Goal: Task Accomplishment & Management: Manage account settings

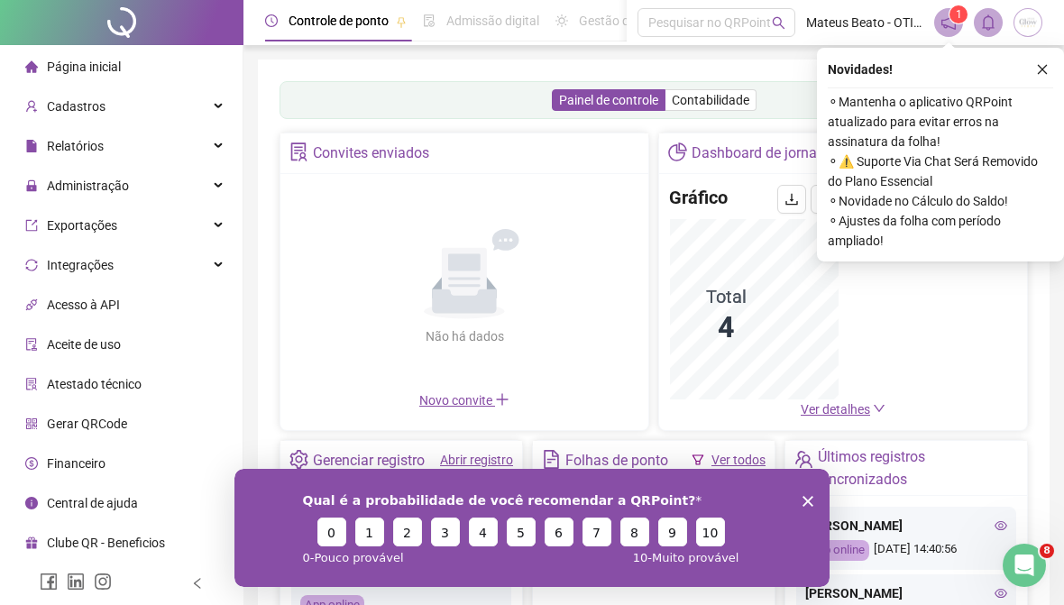
click at [191, 161] on div "Relatórios" at bounding box center [121, 146] width 235 height 36
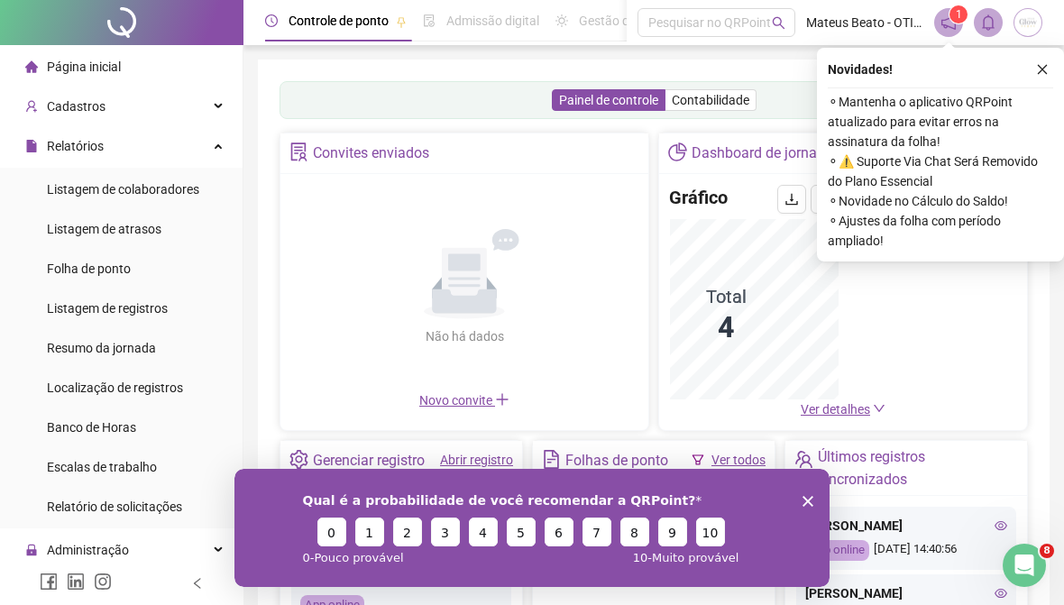
click at [209, 147] on div "Relatórios" at bounding box center [121, 146] width 235 height 36
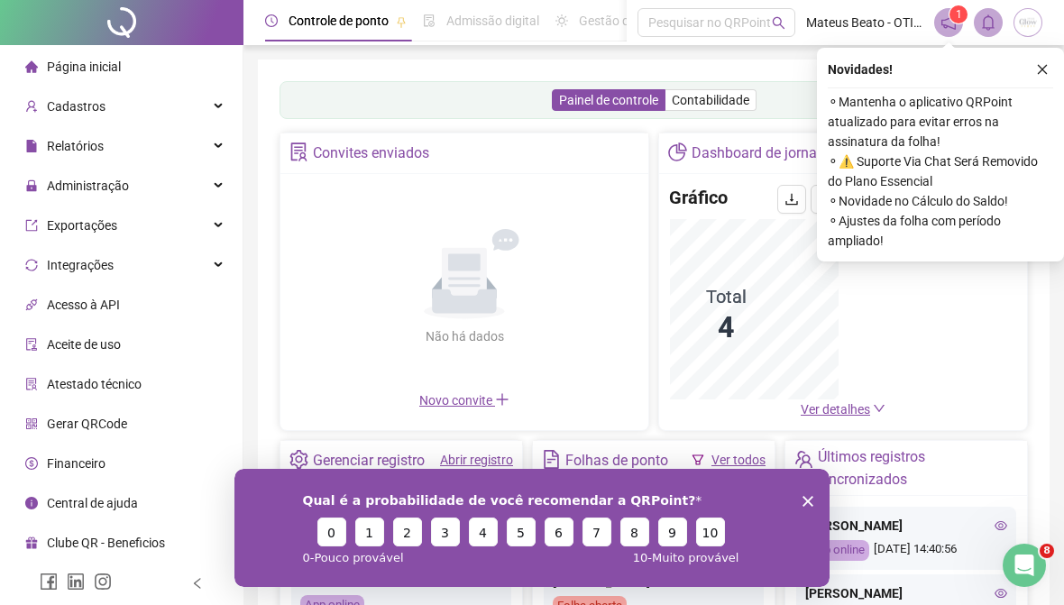
click at [174, 191] on div "Administração" at bounding box center [121, 186] width 235 height 36
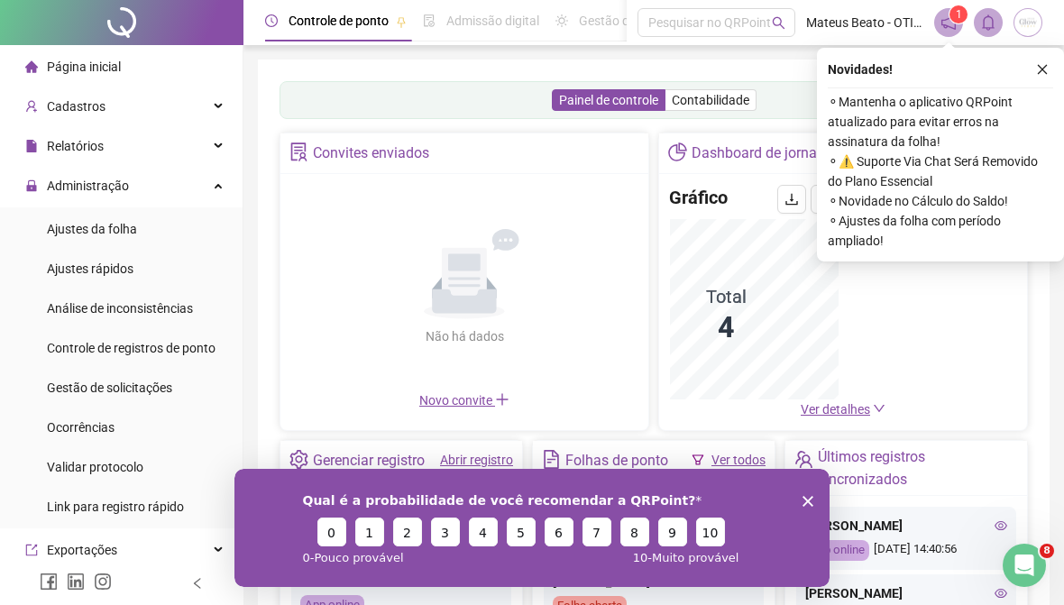
click at [158, 234] on li "Ajustes da folha" at bounding box center [121, 229] width 235 height 36
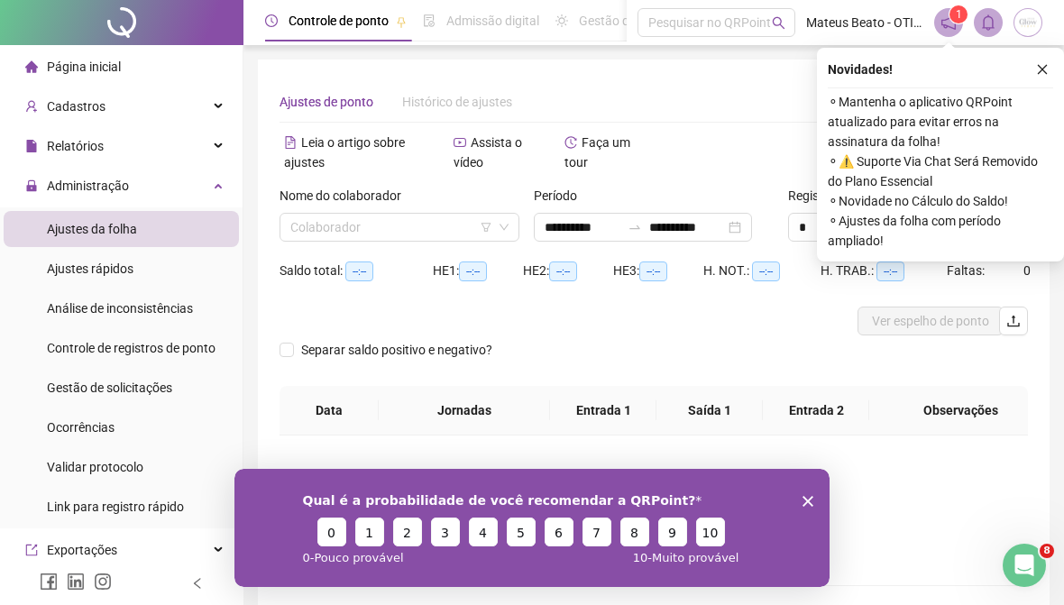
type input "**********"
click at [1037, 59] on button "button" at bounding box center [1043, 70] width 22 height 22
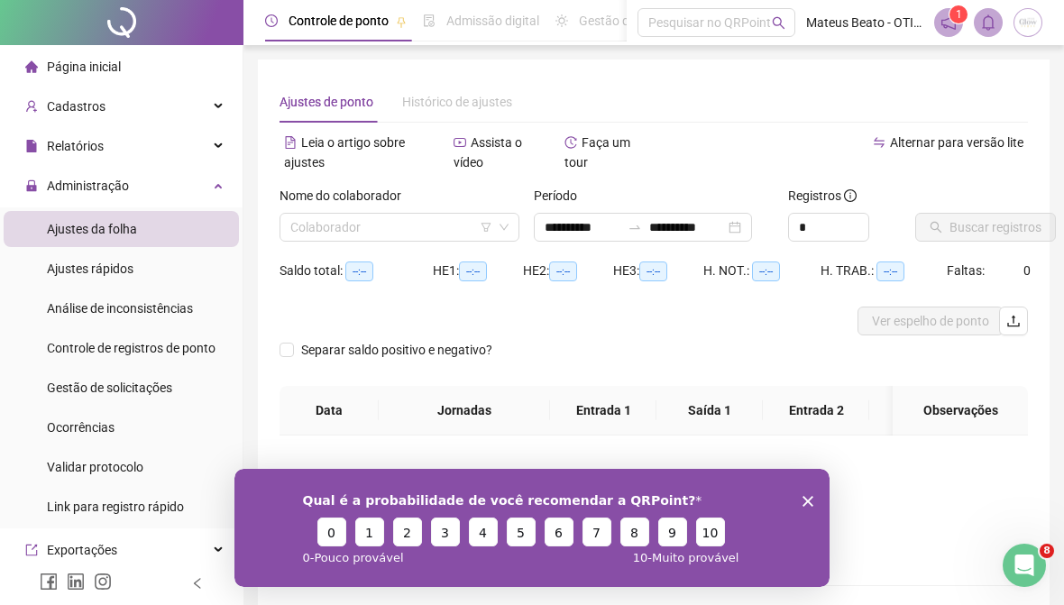
click at [453, 238] on input "search" at bounding box center [391, 227] width 202 height 27
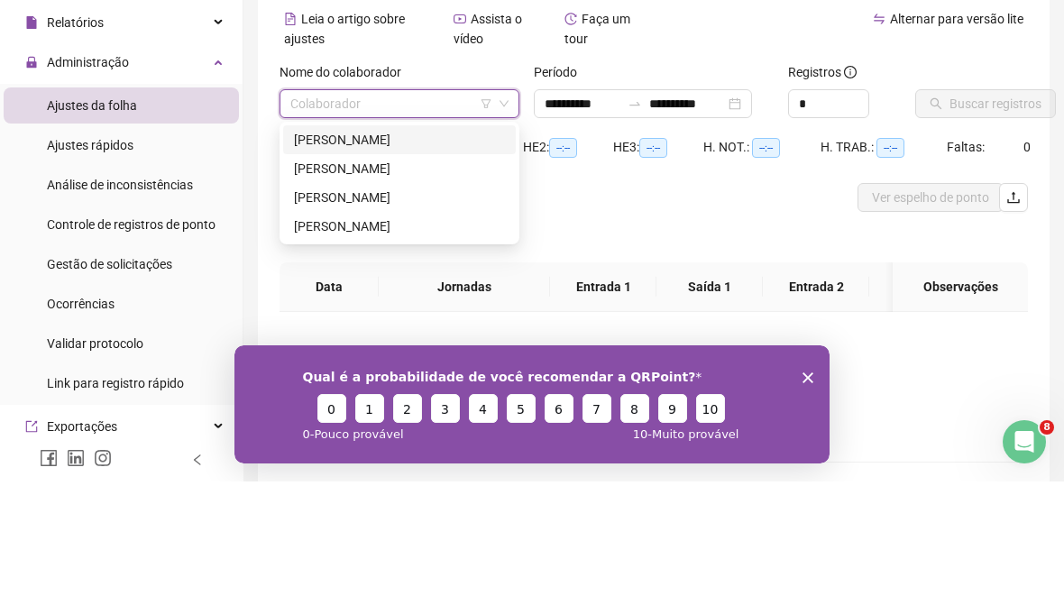
click at [456, 253] on div "[PERSON_NAME]" at bounding box center [399, 263] width 211 height 20
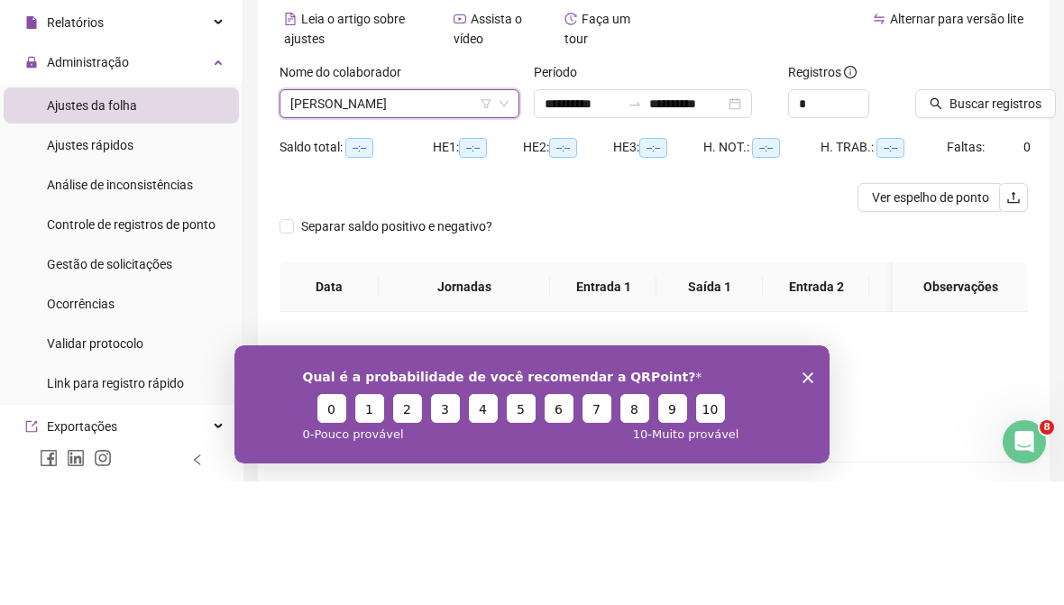
click at [1019, 217] on span "Buscar registros" at bounding box center [996, 227] width 92 height 20
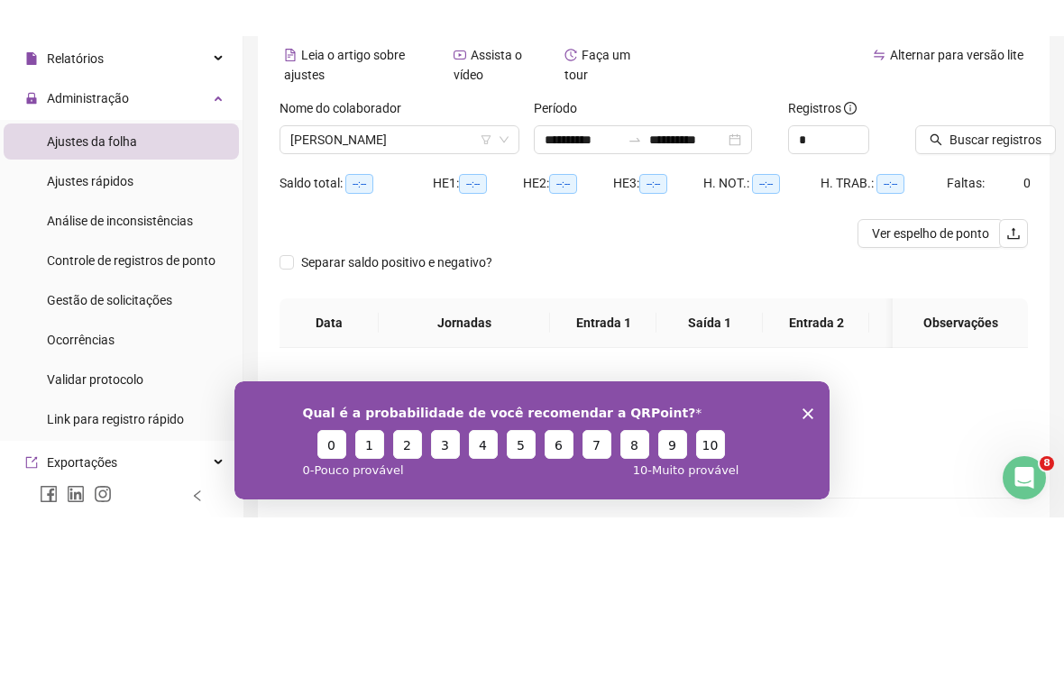
scroll to position [80, 0]
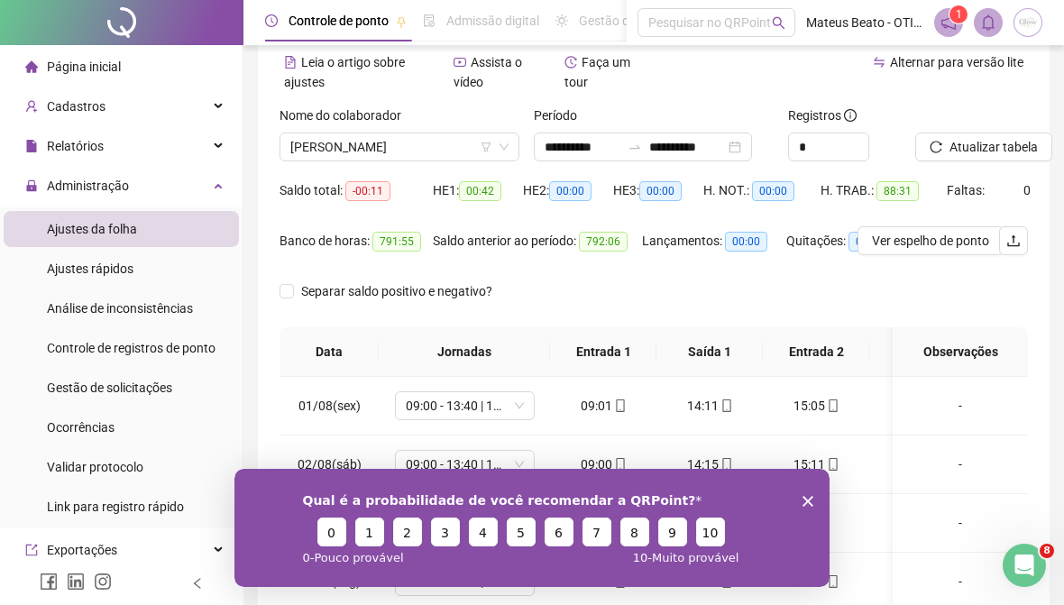
click at [800, 492] on div "Qual é a probabilidade de você recomendar a QRPoint? 0 1 2 3 4 5 6 7 8 9 10 0 -…" at bounding box center [531, 528] width 595 height 118
click at [794, 498] on div "Qual é a probabilidade de você recomendar a QRPoint? 0 1 2 3 4 5 6 7 8 9 10 0 -…" at bounding box center [531, 528] width 595 height 118
click at [649, 145] on div at bounding box center [634, 147] width 29 height 14
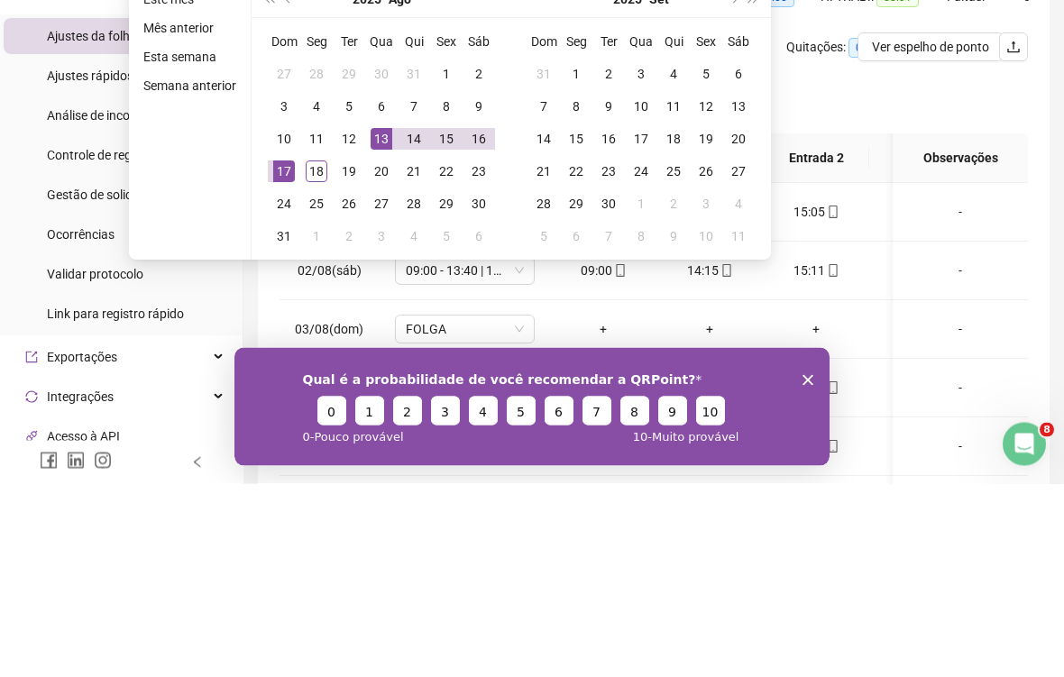
type input "**********"
click at [389, 322] on div "13" at bounding box center [382, 333] width 22 height 22
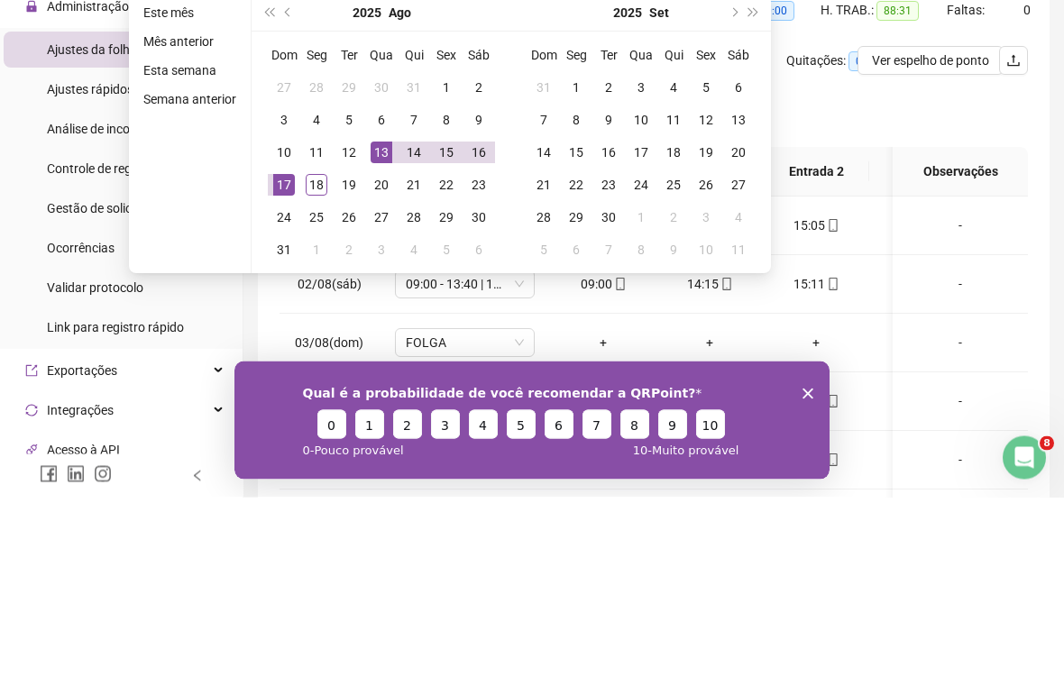
type input "**********"
click at [320, 354] on div "18" at bounding box center [317, 365] width 22 height 22
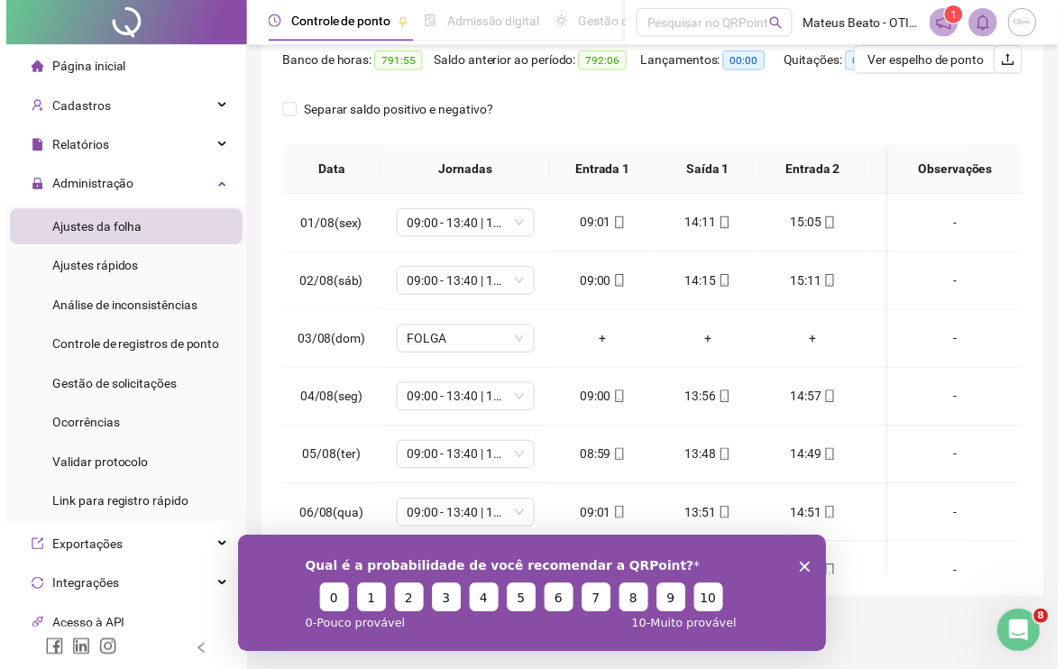
scroll to position [141, 0]
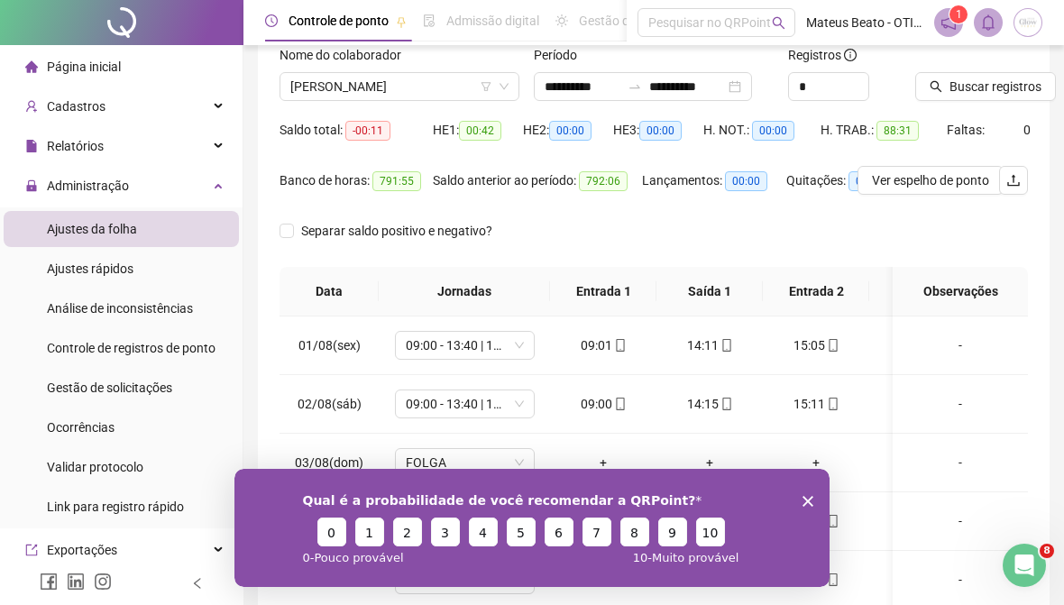
click at [1004, 98] on button "Buscar registros" at bounding box center [985, 86] width 141 height 29
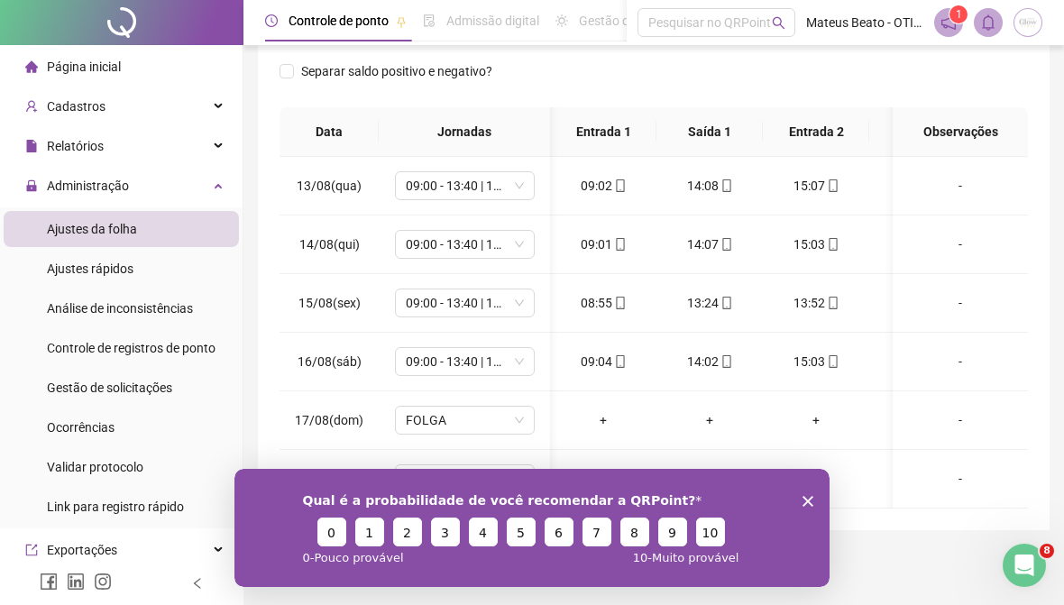
scroll to position [0, 4]
click at [482, 313] on span "09:00 - 13:40 | 14:40 - 16:20" at bounding box center [465, 302] width 118 height 27
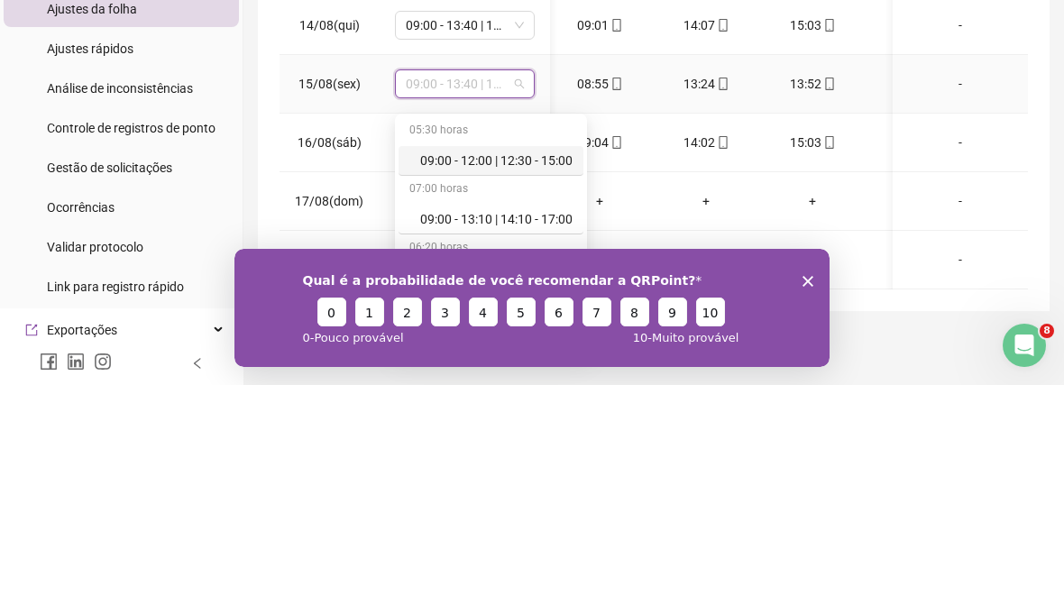
click at [607, 275] on td "08:55" at bounding box center [600, 304] width 106 height 59
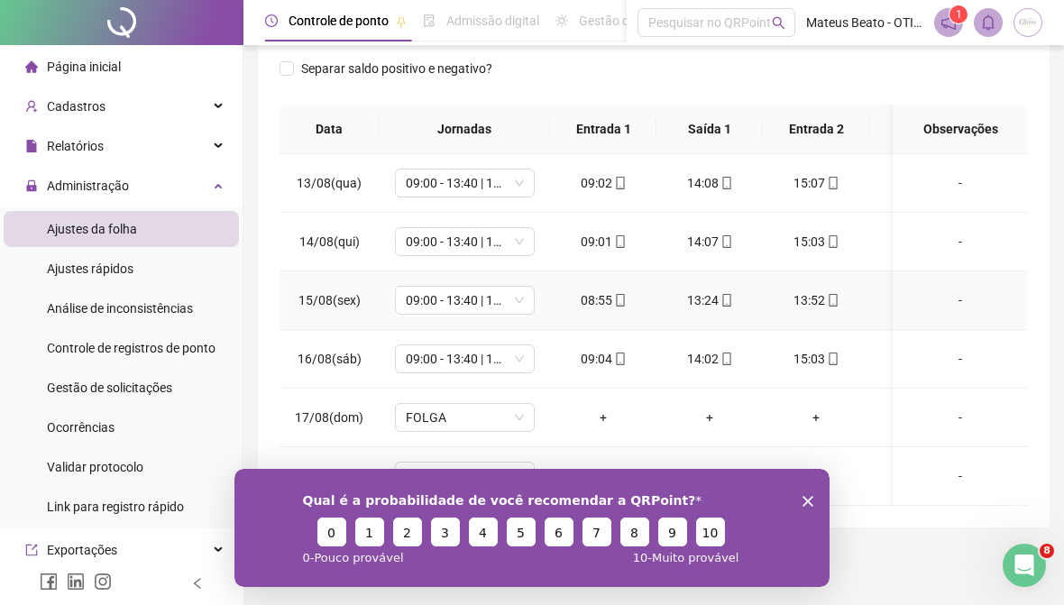
scroll to position [0, 0]
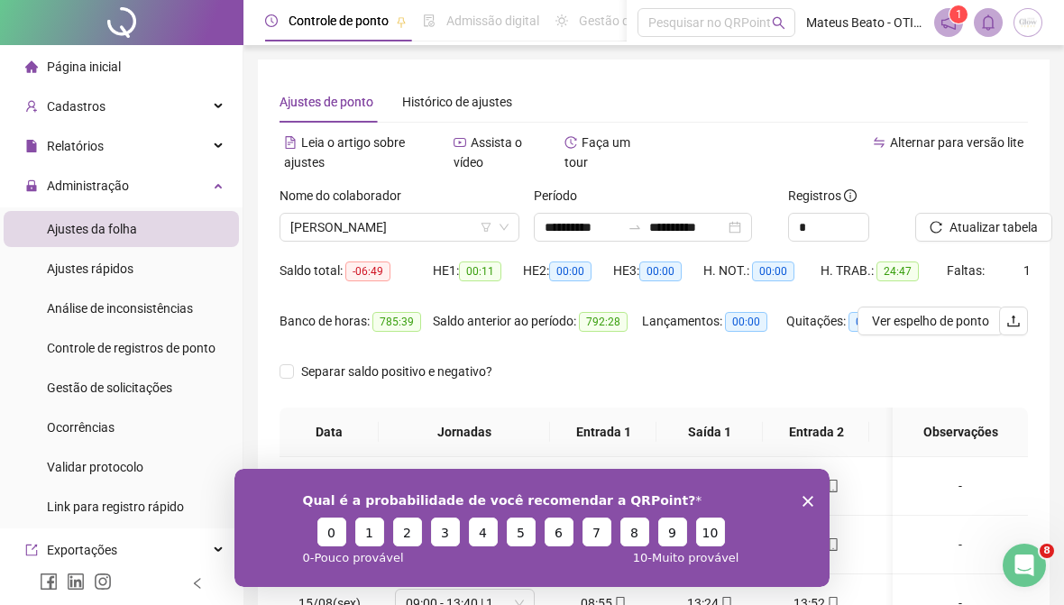
click at [434, 225] on span "[PERSON_NAME]" at bounding box center [399, 227] width 218 height 27
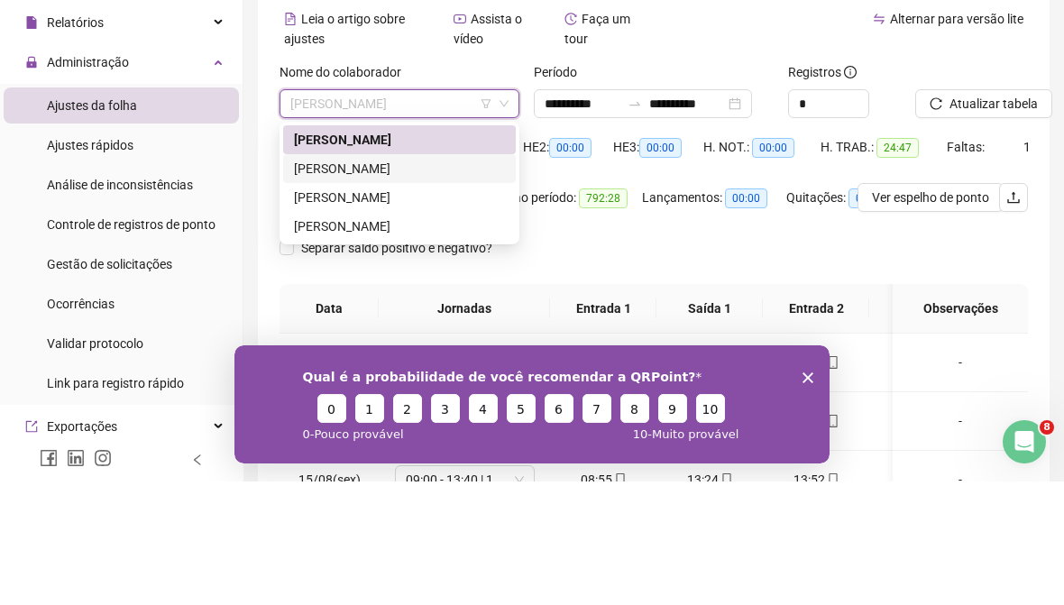
click at [469, 282] on div "[PERSON_NAME]" at bounding box center [399, 292] width 211 height 20
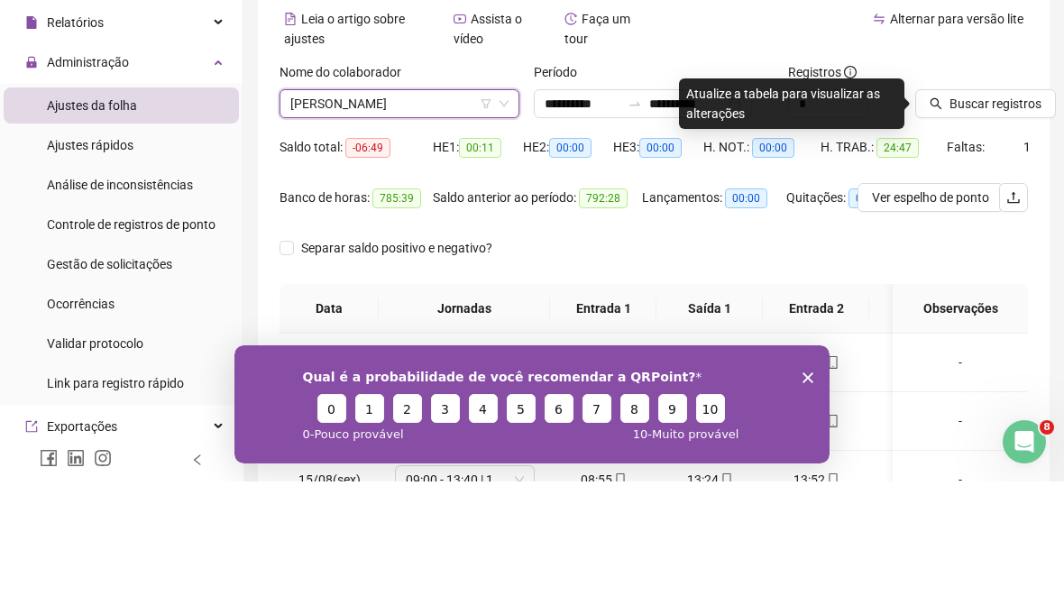
click at [1028, 217] on span "Buscar registros" at bounding box center [996, 227] width 92 height 20
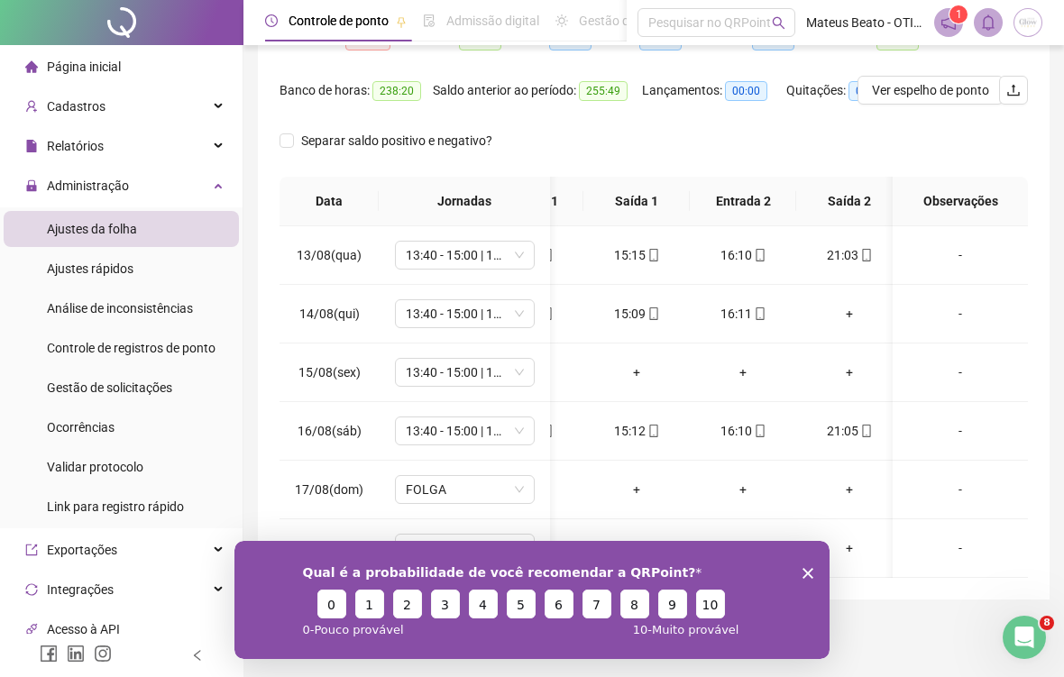
click at [850, 310] on div "+" at bounding box center [850, 314] width 78 height 20
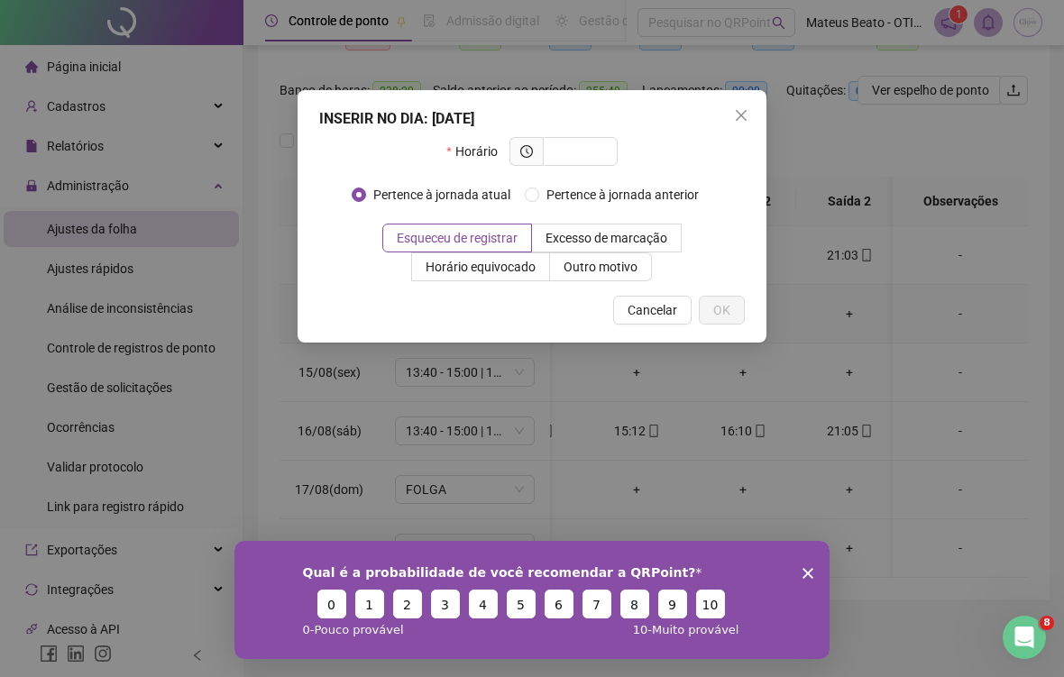
click at [589, 152] on input "text" at bounding box center [579, 152] width 50 height 20
type input "**"
click at [740, 110] on icon "close" at bounding box center [741, 115] width 14 height 14
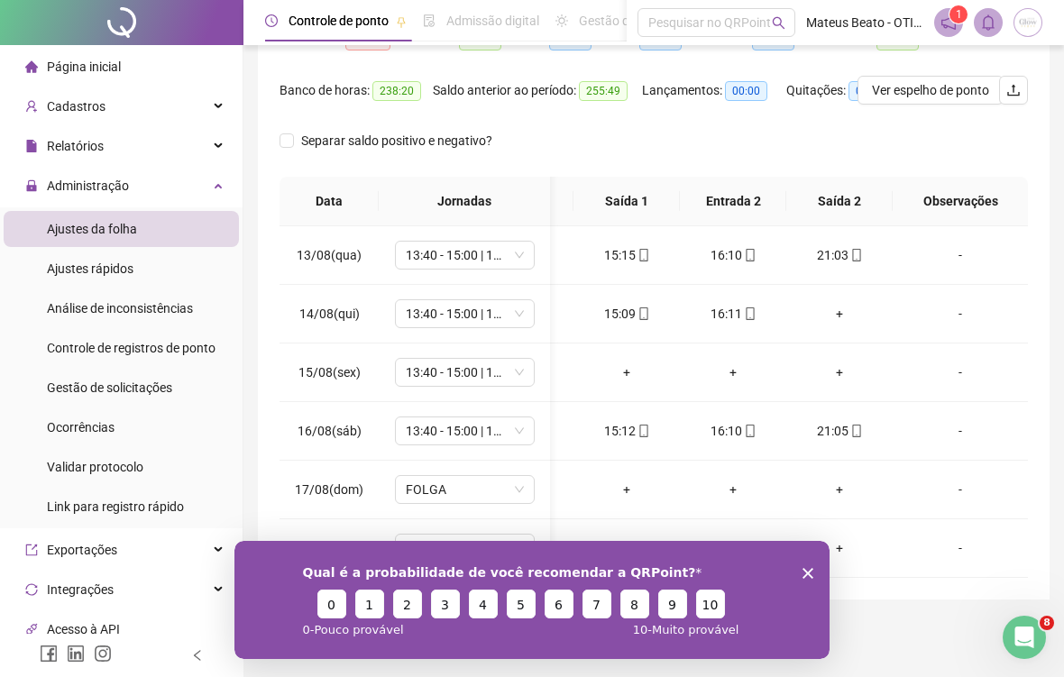
click at [849, 306] on div "+" at bounding box center [840, 314] width 78 height 20
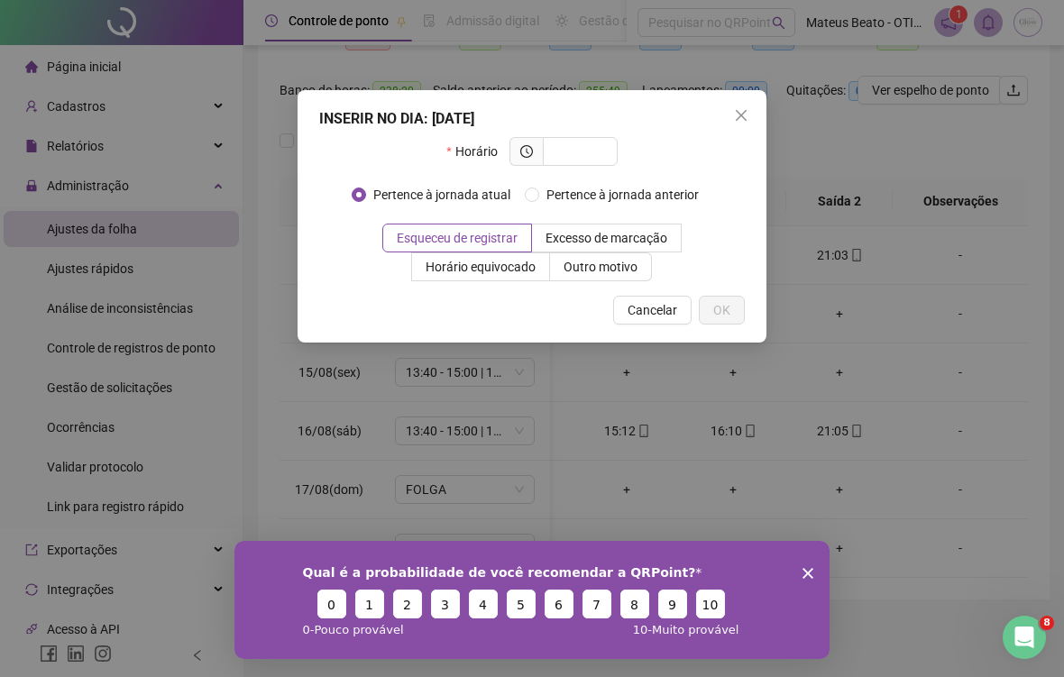
click at [844, 315] on div "INSERIR NO DIA : [DATE] Horário Pertence à jornada atual Pertence à jornada ant…" at bounding box center [532, 338] width 1064 height 677
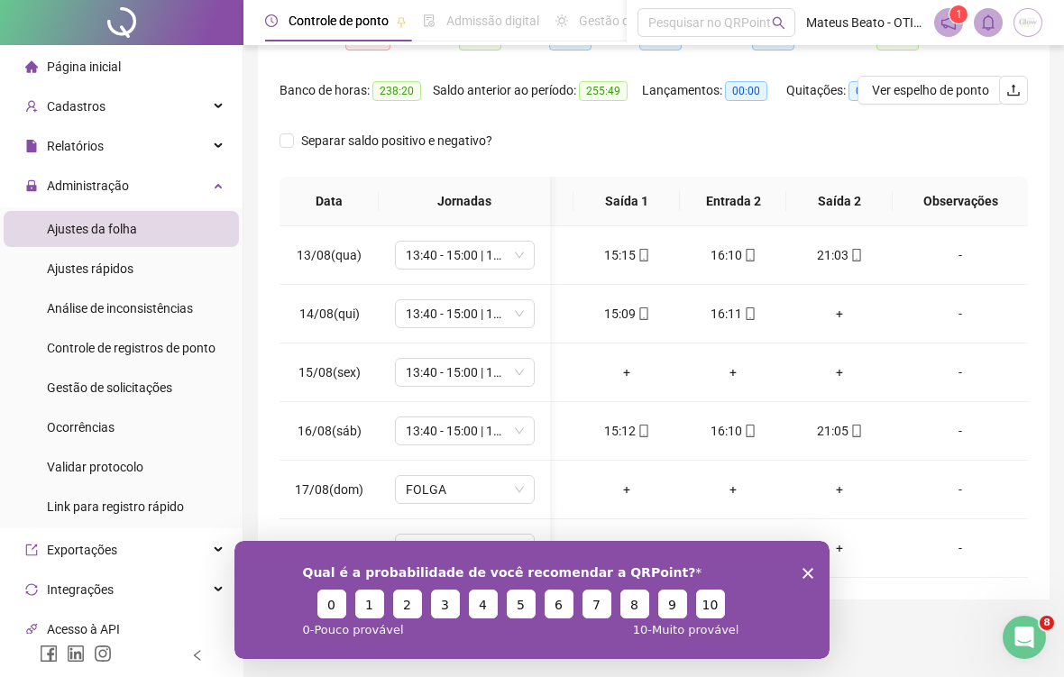
click at [820, 320] on div "+" at bounding box center [840, 314] width 78 height 20
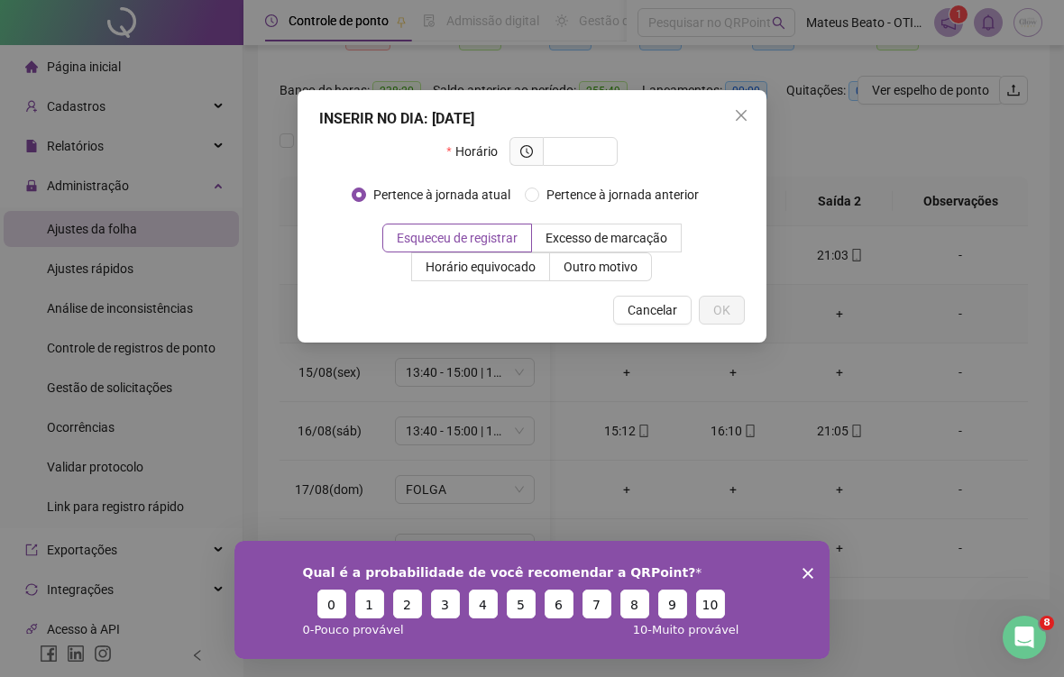
click at [591, 155] on input "text" at bounding box center [579, 152] width 50 height 20
type input "*****"
click at [693, 152] on div "Horário *****" at bounding box center [532, 158] width 426 height 43
click at [723, 314] on span "OK" at bounding box center [721, 310] width 17 height 20
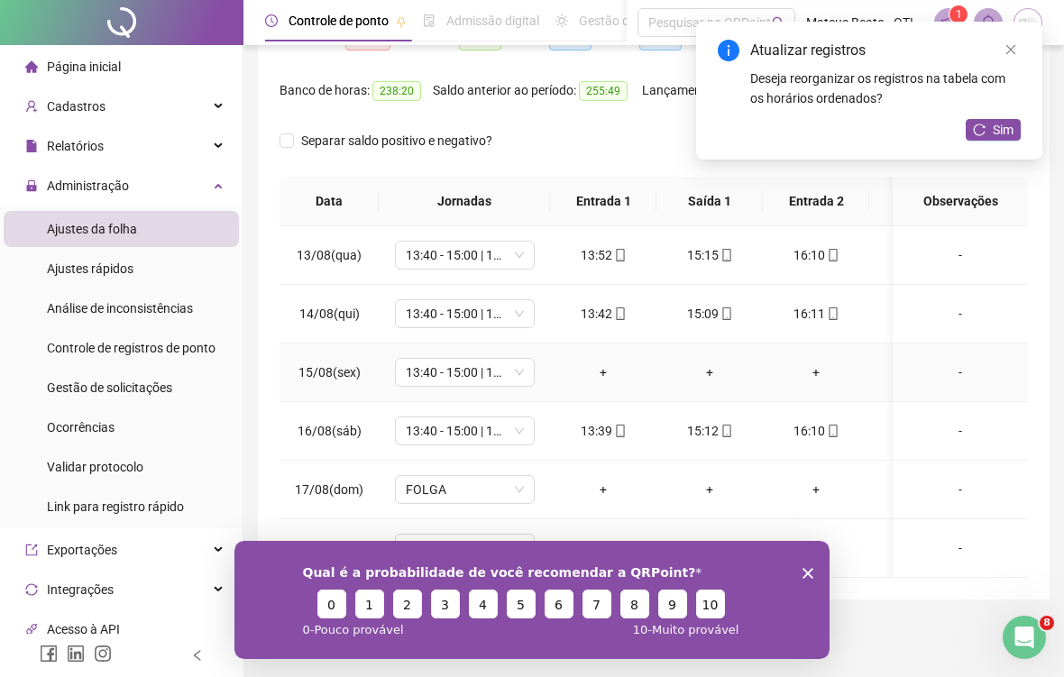
click at [474, 382] on span "13:40 - 15:00 | 16:00 - 21:00" at bounding box center [465, 372] width 118 height 27
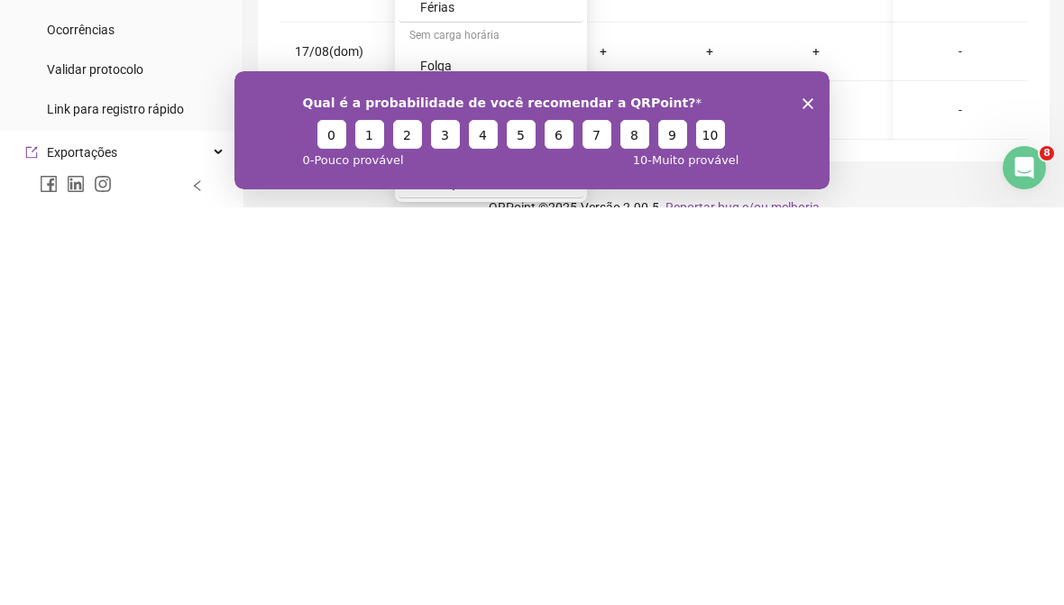
click at [532, 454] on div "Folga" at bounding box center [496, 464] width 152 height 20
click at [804, 104] on icon "Encerrar pesquisa" at bounding box center [808, 103] width 11 height 11
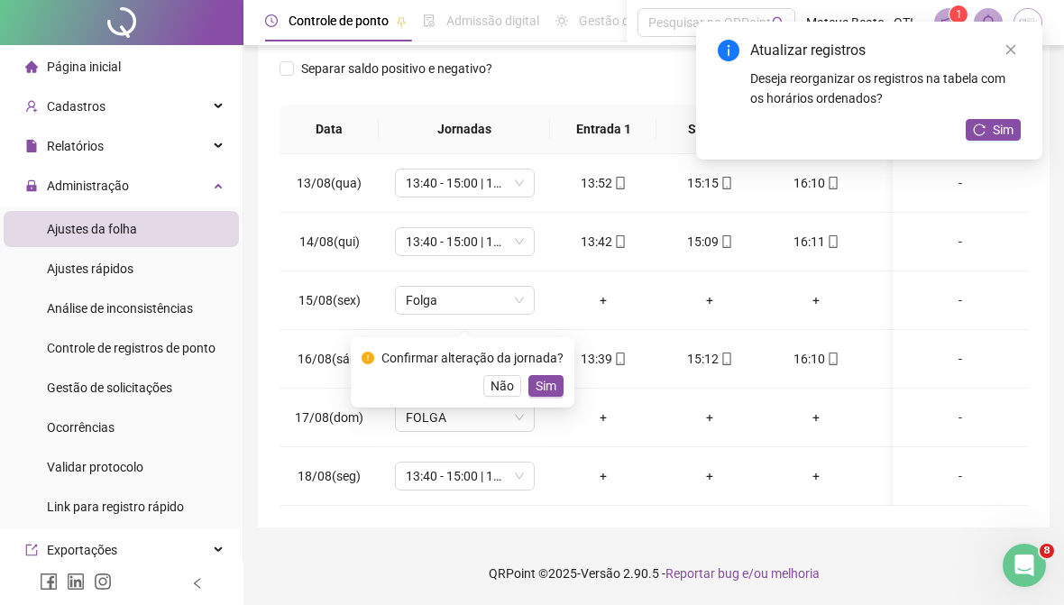
click at [551, 376] on span "Sim" at bounding box center [546, 386] width 21 height 20
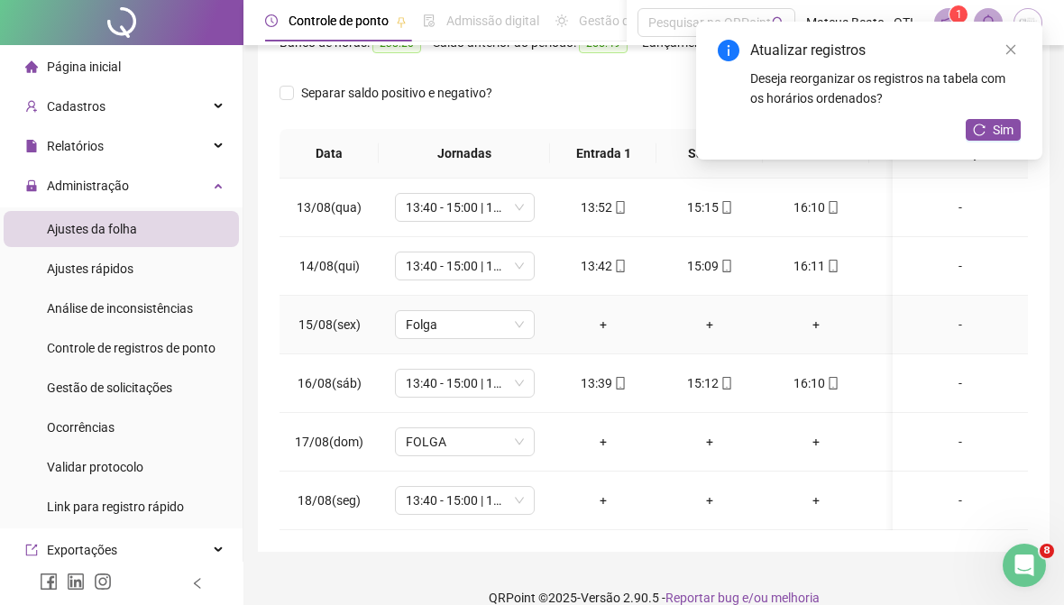
click at [622, 509] on div "+" at bounding box center [604, 501] width 78 height 20
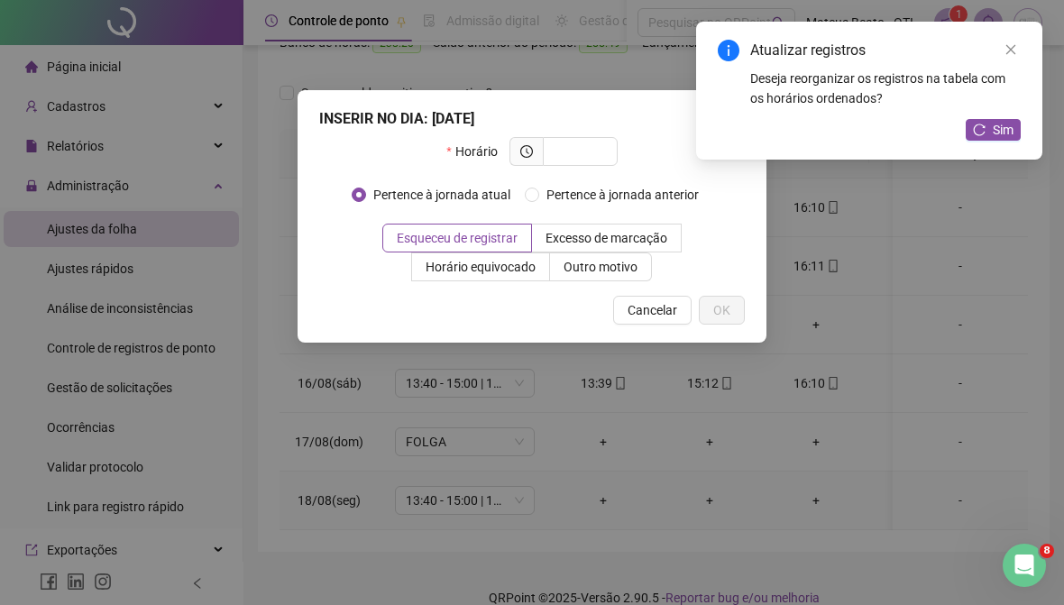
click at [580, 161] on input "text" at bounding box center [579, 152] width 50 height 20
click at [1038, 46] on div "Atualizar registros Deseja reorganizar os registros na tabela com os horários o…" at bounding box center [869, 91] width 346 height 138
click at [1006, 57] on link "Close" at bounding box center [1011, 50] width 20 height 20
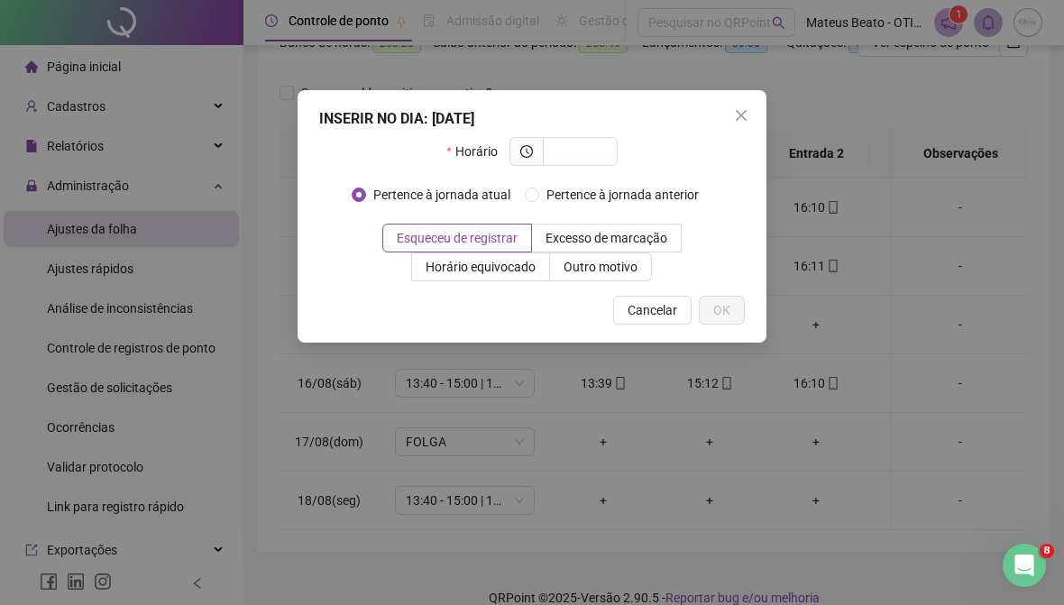
click at [742, 118] on icon "close" at bounding box center [741, 115] width 14 height 14
